Goal: Use online tool/utility: Utilize a website feature to perform a specific function

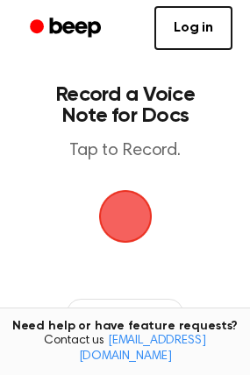
click at [124, 224] on span "button" at bounding box center [124, 216] width 53 height 53
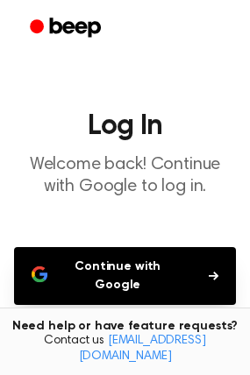
click at [148, 269] on button "Continue with Google" at bounding box center [125, 276] width 222 height 58
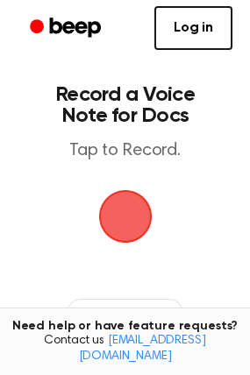
click at [125, 229] on span "button" at bounding box center [124, 216] width 53 height 53
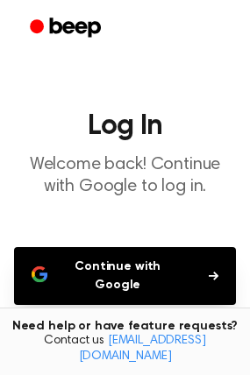
click at [131, 254] on button "Continue with Google" at bounding box center [125, 276] width 222 height 58
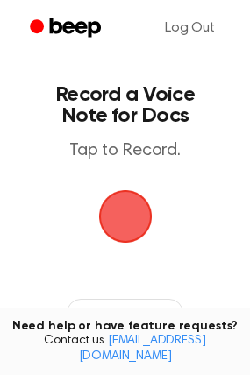
click at [120, 222] on span "button" at bounding box center [125, 216] width 49 height 49
click at [120, 222] on span "button" at bounding box center [124, 215] width 97 height 97
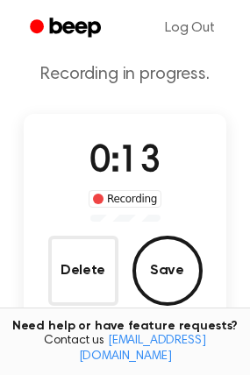
scroll to position [70, 0]
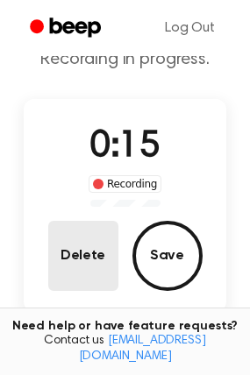
click at [77, 258] on button "Delete" at bounding box center [83, 256] width 70 height 70
